Goal: Task Accomplishment & Management: Complete application form

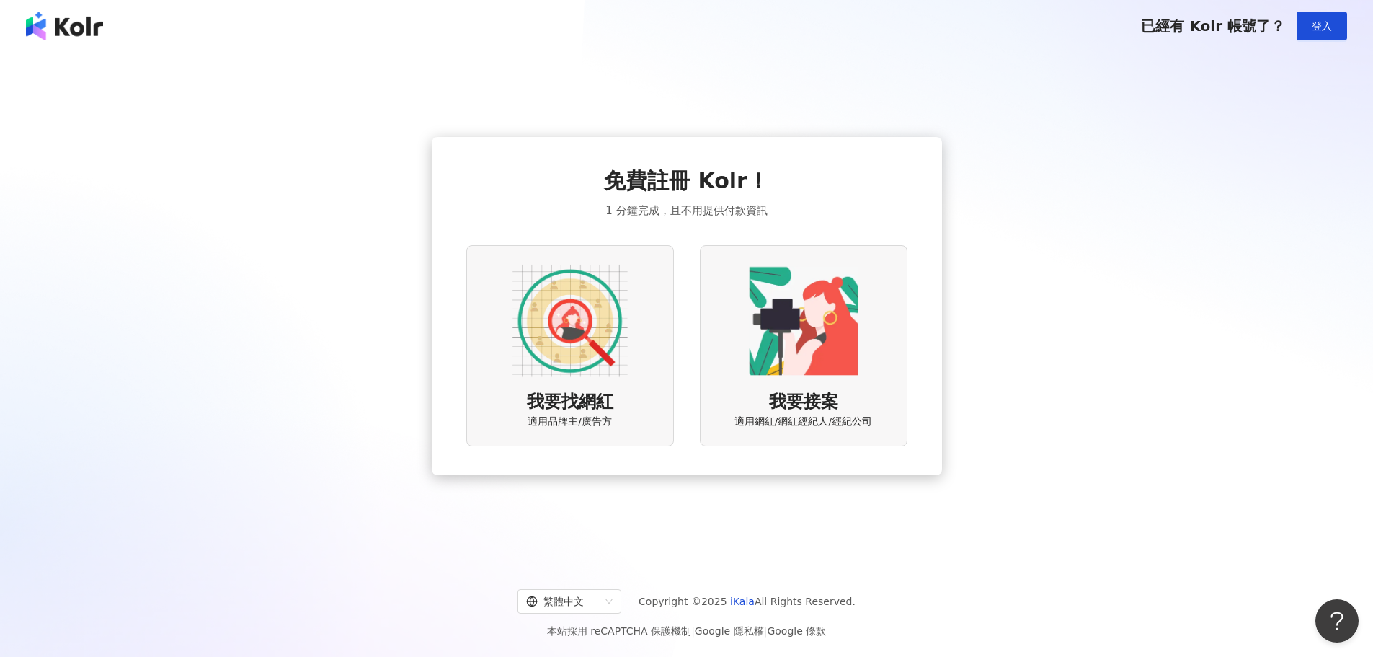
click at [879, 308] on div "我要接案 適用網紅/網紅經紀人/經紀公司" at bounding box center [804, 345] width 208 height 201
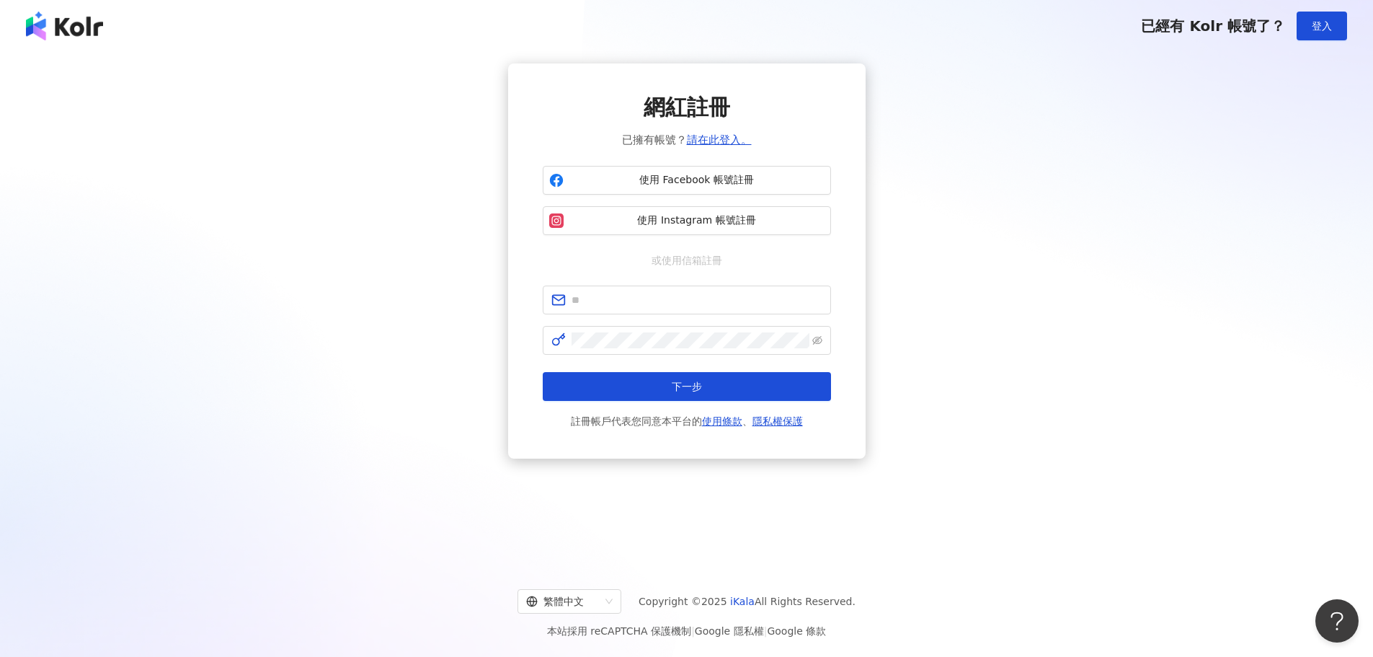
click at [89, 29] on img at bounding box center [64, 26] width 77 height 29
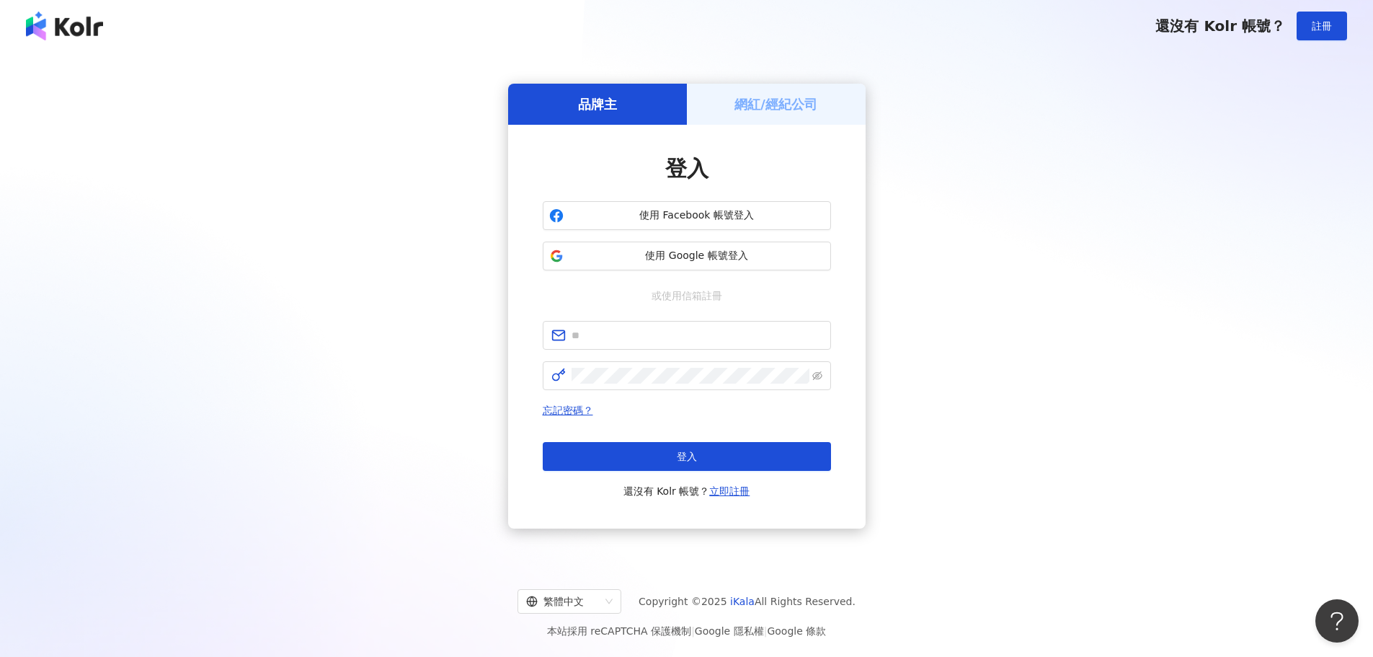
click at [89, 29] on img at bounding box center [64, 26] width 77 height 29
click at [774, 95] on h5 "網紅/經紀公司" at bounding box center [775, 104] width 83 height 18
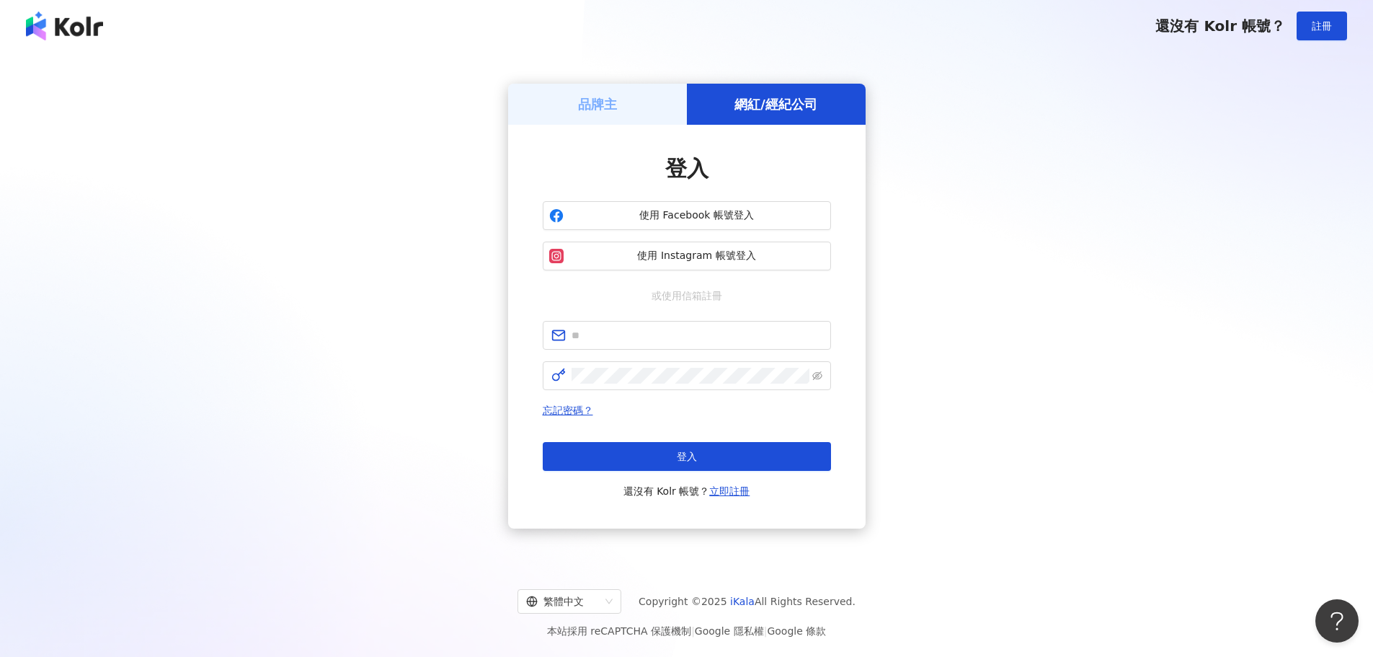
drag, startPoint x: 654, startPoint y: 112, endPoint x: 643, endPoint y: 112, distance: 10.8
click at [652, 112] on div "品牌主" at bounding box center [597, 104] width 179 height 41
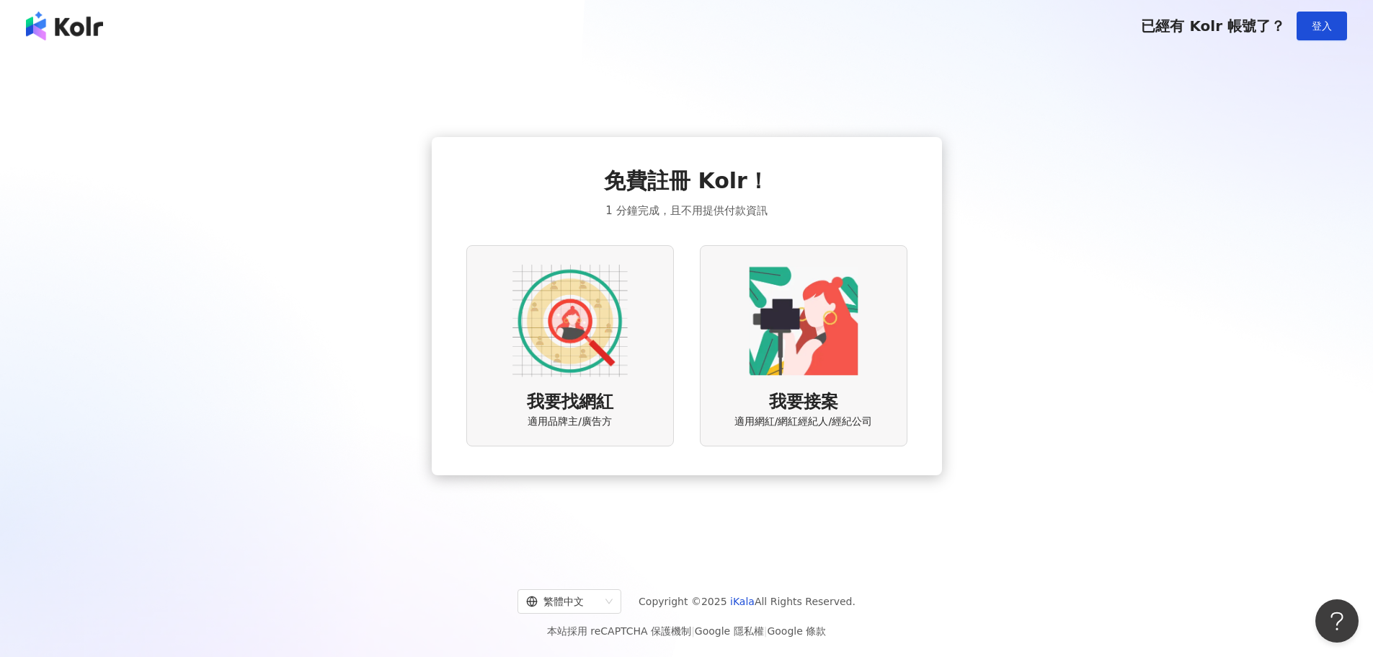
click at [799, 310] on img at bounding box center [803, 320] width 115 height 115
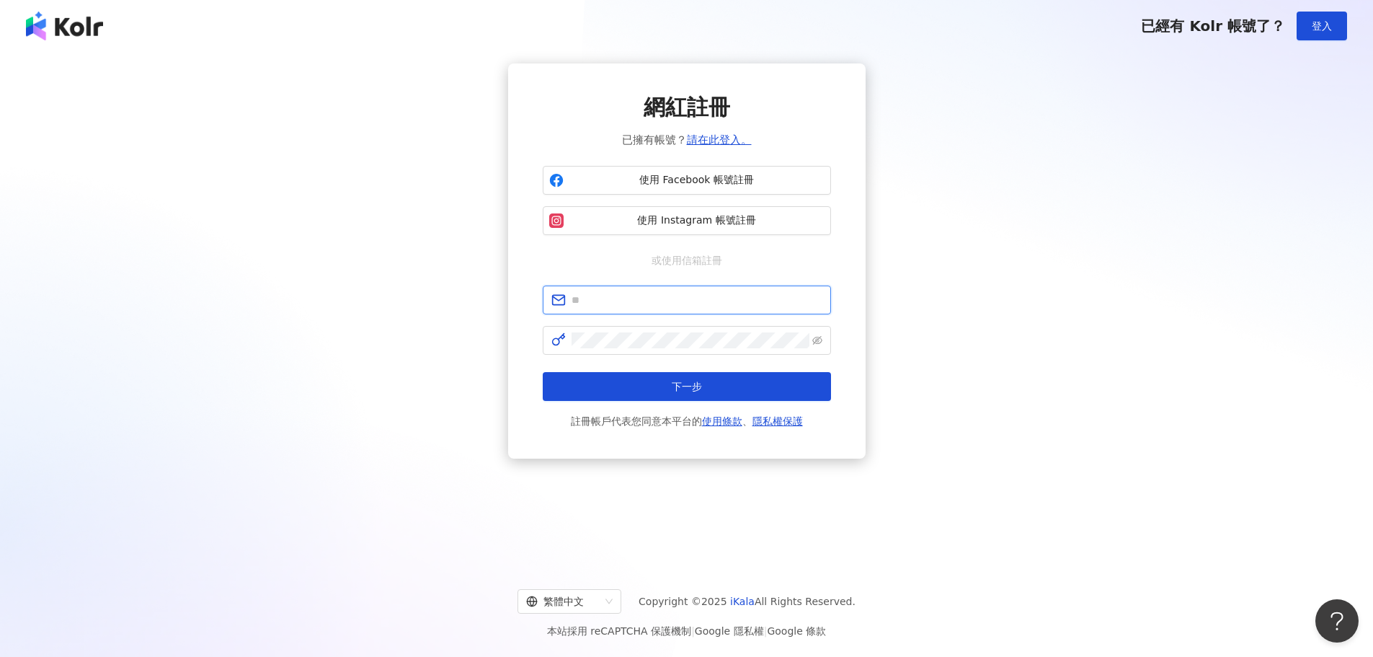
click at [644, 303] on input "text" at bounding box center [697, 300] width 251 height 16
type input "**********"
click button "下一步" at bounding box center [687, 386] width 288 height 29
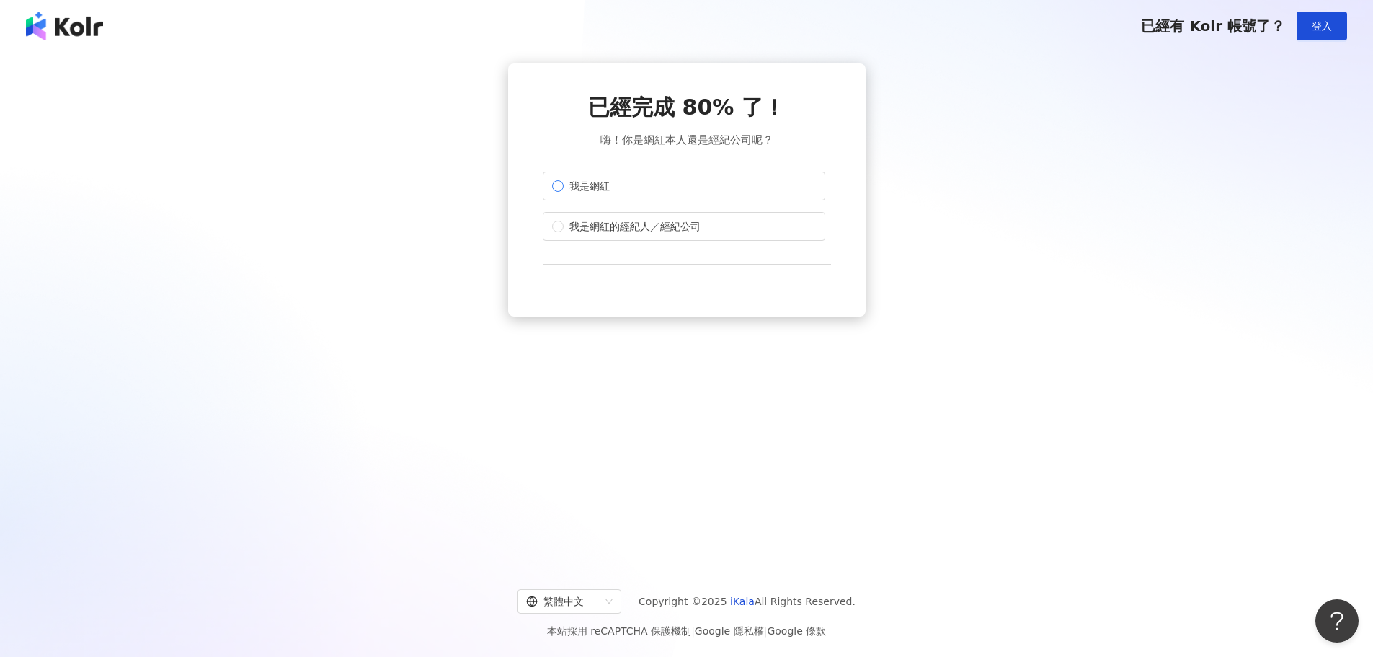
click at [671, 187] on label "我是網紅" at bounding box center [684, 186] width 283 height 29
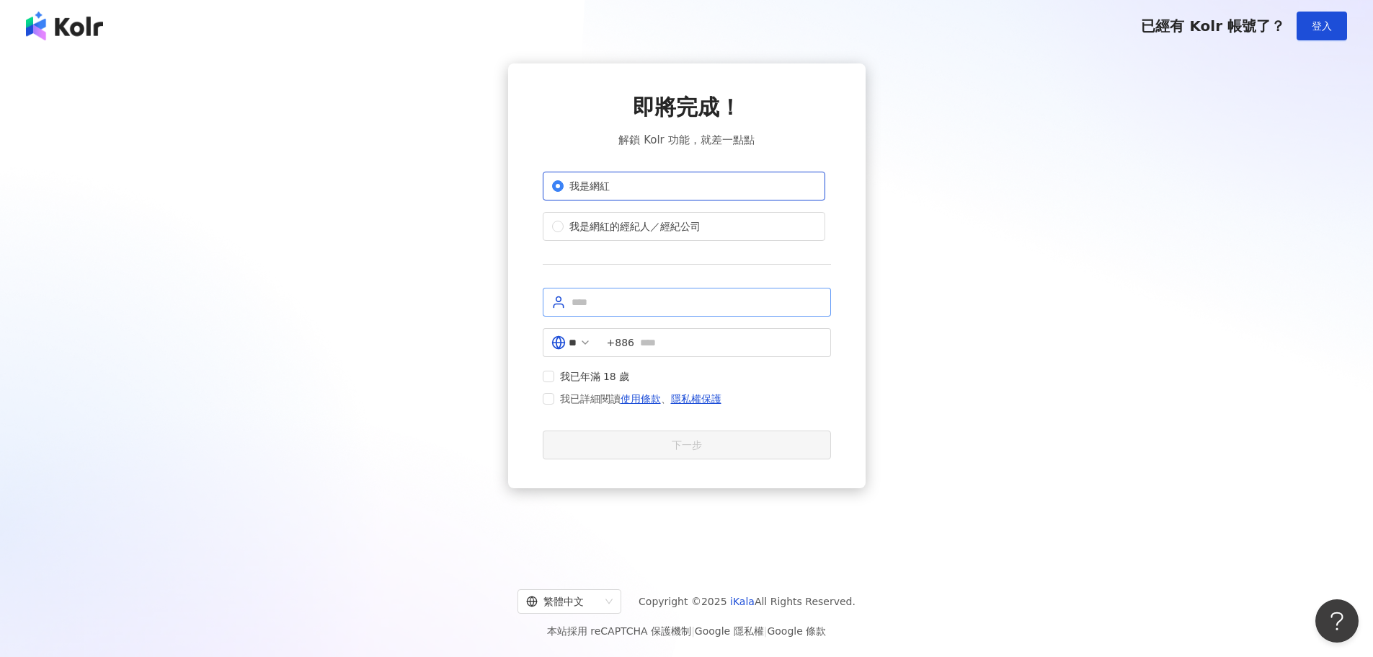
click at [698, 311] on span at bounding box center [687, 302] width 288 height 29
click at [707, 306] on input "text" at bounding box center [697, 302] width 251 height 16
click at [716, 293] on span at bounding box center [687, 302] width 288 height 29
click at [716, 298] on input "text" at bounding box center [697, 302] width 251 height 16
type input "*******"
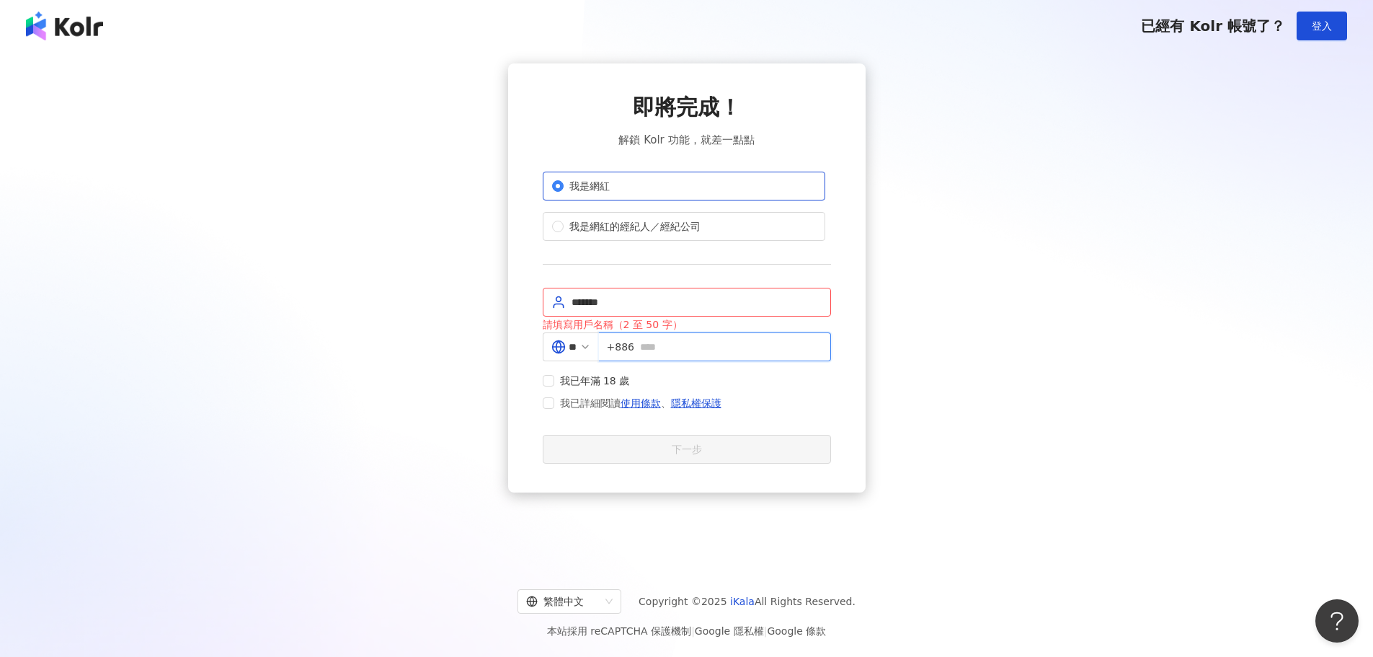
click at [710, 340] on input "text" at bounding box center [731, 347] width 182 height 16
click at [579, 375] on span "我已年滿 18 歲" at bounding box center [594, 376] width 81 height 16
click at [564, 396] on span "我已詳細閱讀 使用條款 、 隱私權保護" at bounding box center [640, 402] width 161 height 17
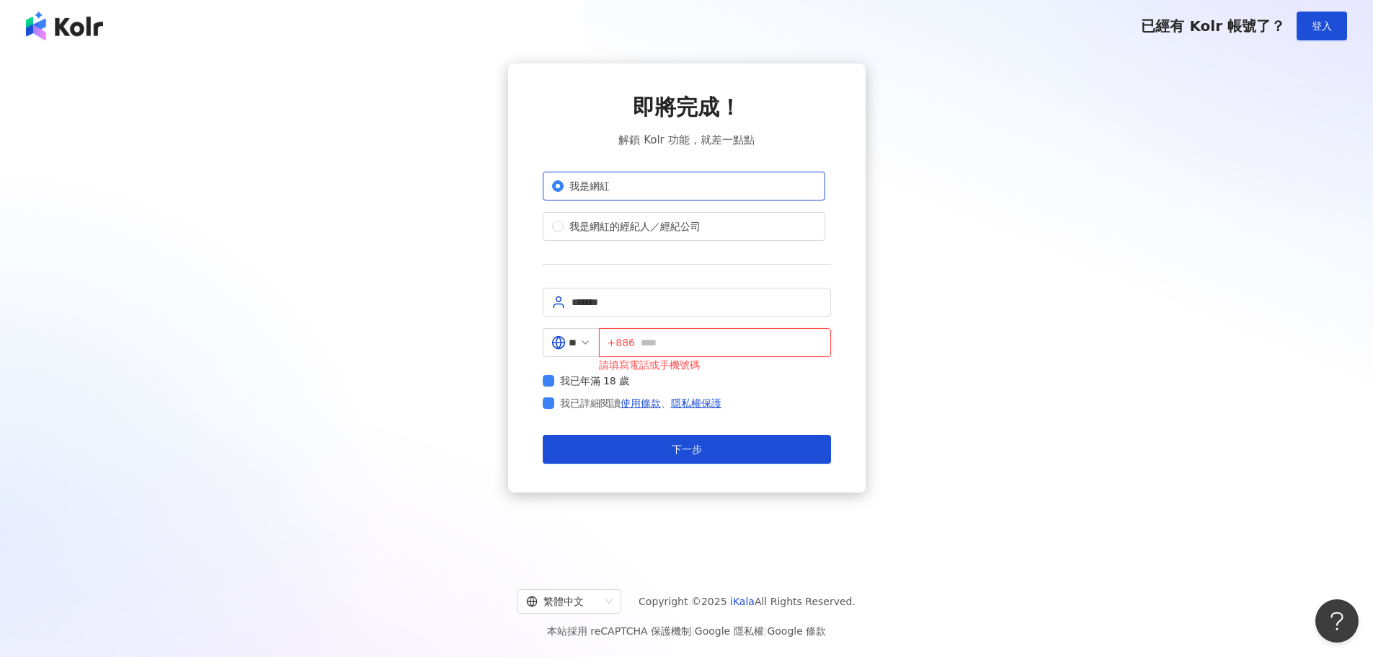
click at [680, 350] on input "text" at bounding box center [732, 342] width 182 height 16
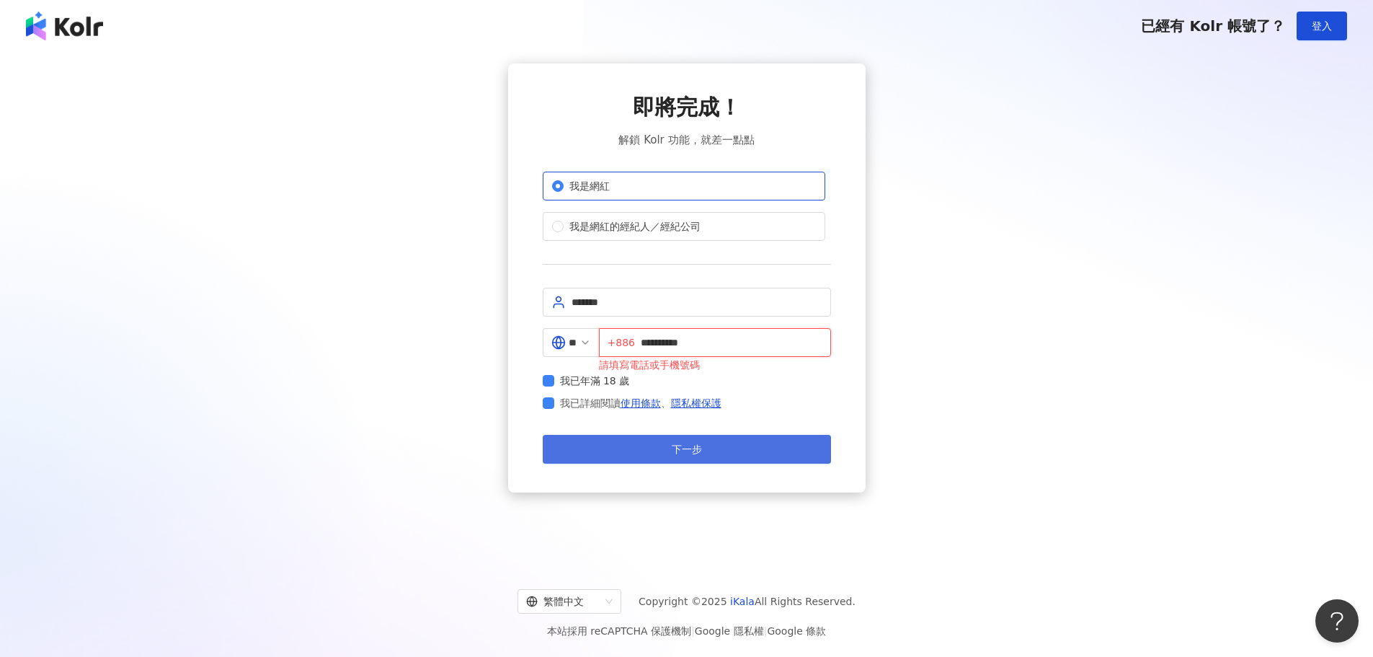
type input "**********"
click at [762, 449] on button "下一步" at bounding box center [687, 449] width 288 height 29
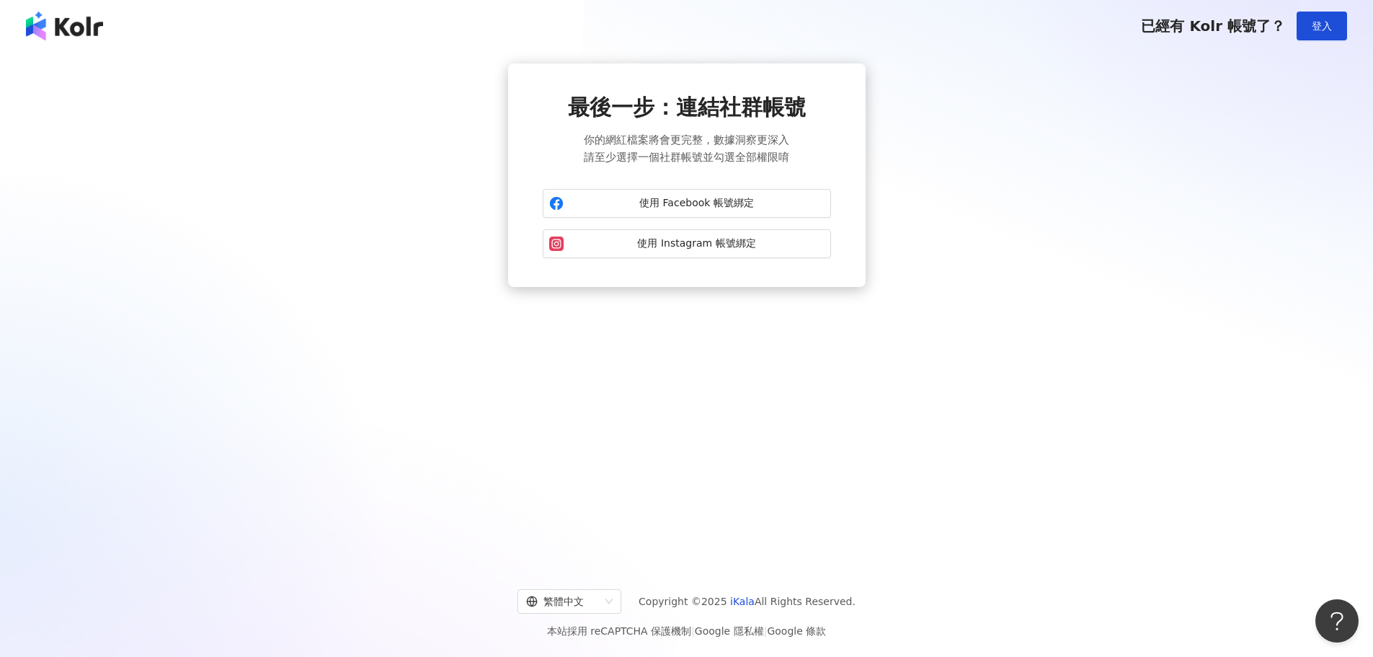
click at [911, 200] on div "最後一步：連結社群帳號 你的網紅檔案將會更完整，數據洞察更深入 請至少選擇一個社群帳號並勾選全部權限唷 使用 Facebook 帳號綁定 使用 Instagr…" at bounding box center [686, 174] width 1338 height 223
click at [1324, 146] on div "最後一步：連結社群帳號 你的網紅檔案將會更完整，數據洞察更深入 請至少選擇一個社群帳號並勾選全部權限唷 使用 Facebook 帳號綁定 使用 Instagr…" at bounding box center [686, 174] width 1338 height 223
